Goal: Transaction & Acquisition: Subscribe to service/newsletter

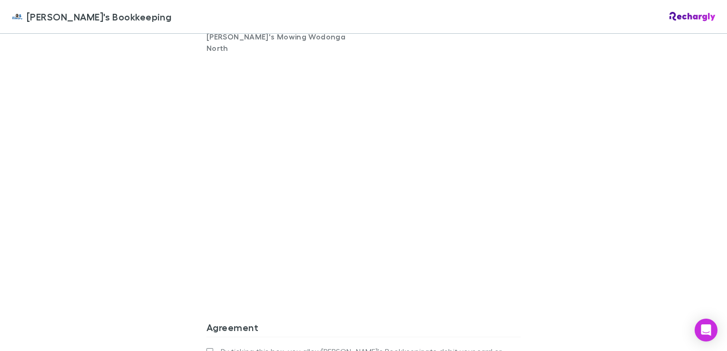
scroll to position [809, 0]
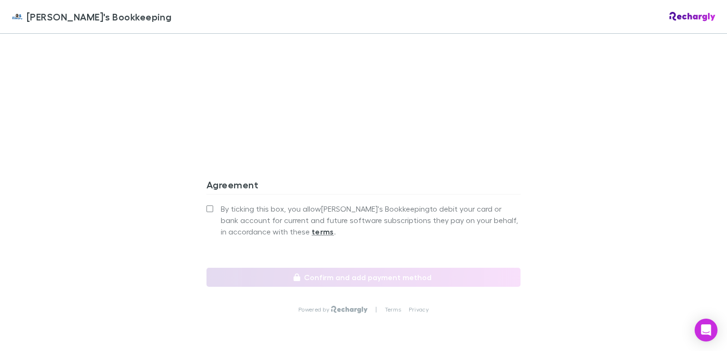
click at [210, 203] on label "By ticking this box, you allow [PERSON_NAME]'s Bookkeeping to debit your card o…" at bounding box center [364, 220] width 314 height 34
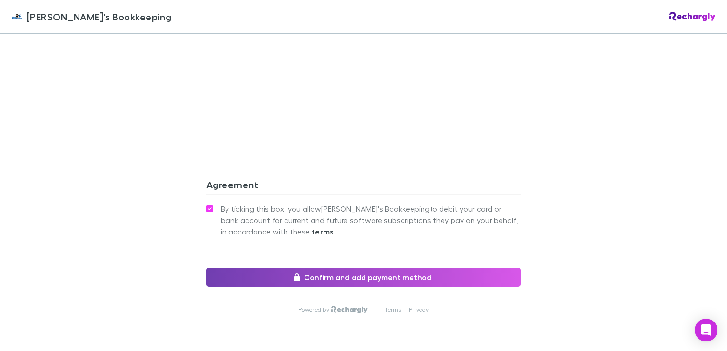
click at [356, 268] on button "Confirm and add payment method" at bounding box center [364, 277] width 314 height 19
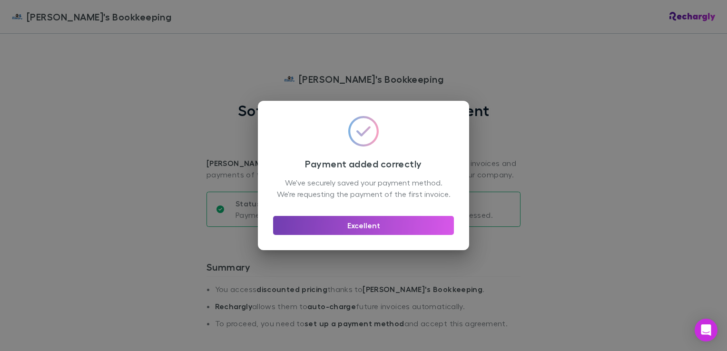
click at [414, 232] on button "Excellent" at bounding box center [363, 225] width 181 height 19
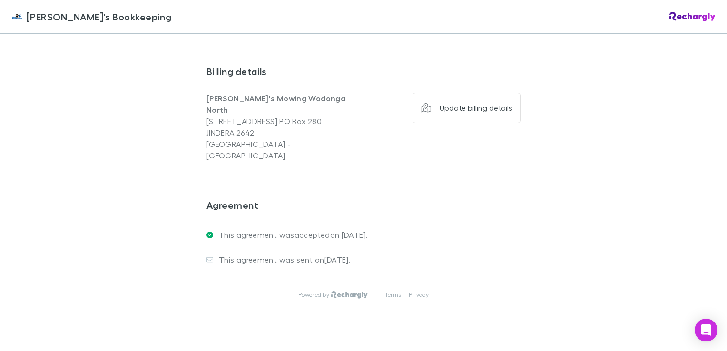
scroll to position [437, 0]
